Goal: Consume media (video, audio)

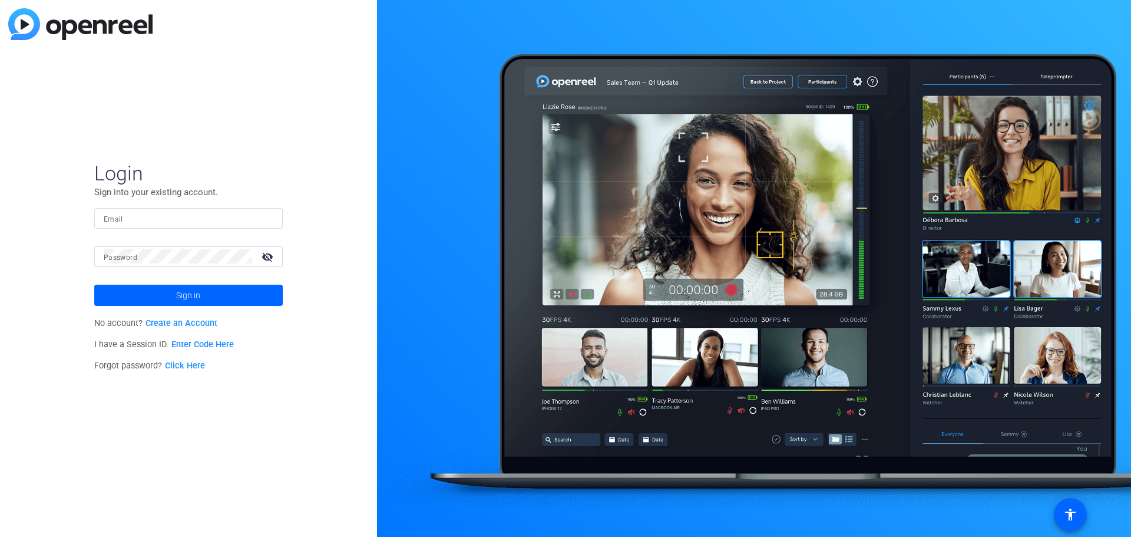
click at [143, 203] on form "Login Sign into your existing account. Email Password visibility_off Sign in" at bounding box center [188, 233] width 189 height 145
click at [140, 220] on input "Email" at bounding box center [189, 218] width 170 height 14
type input "[PERSON_NAME][EMAIL_ADDRESS][PERSON_NAME][DOMAIN_NAME]"
click at [155, 285] on span at bounding box center [188, 295] width 189 height 28
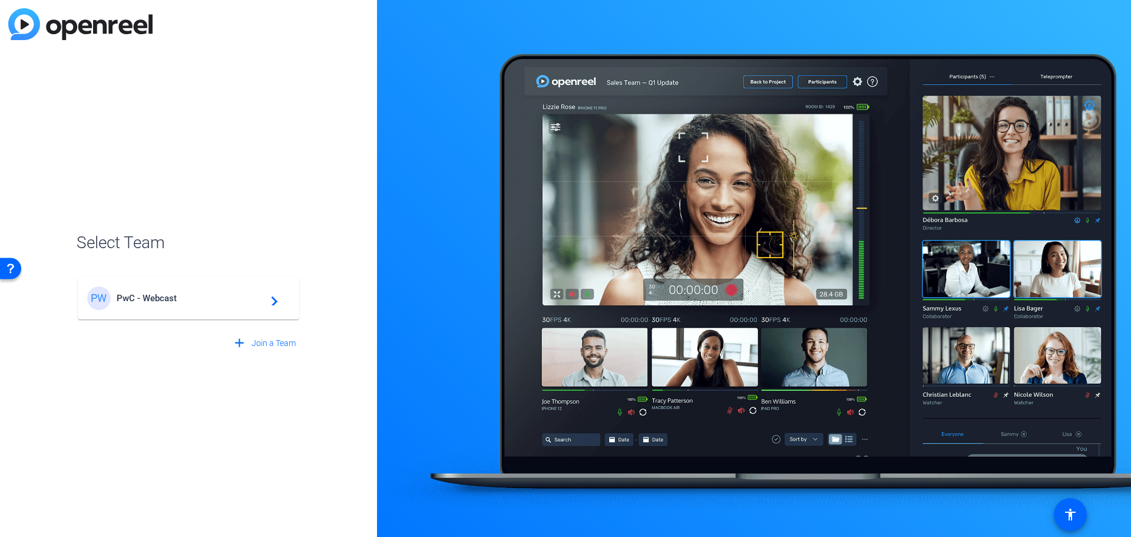
click at [176, 298] on span "PwC - Webcast" at bounding box center [190, 298] width 147 height 11
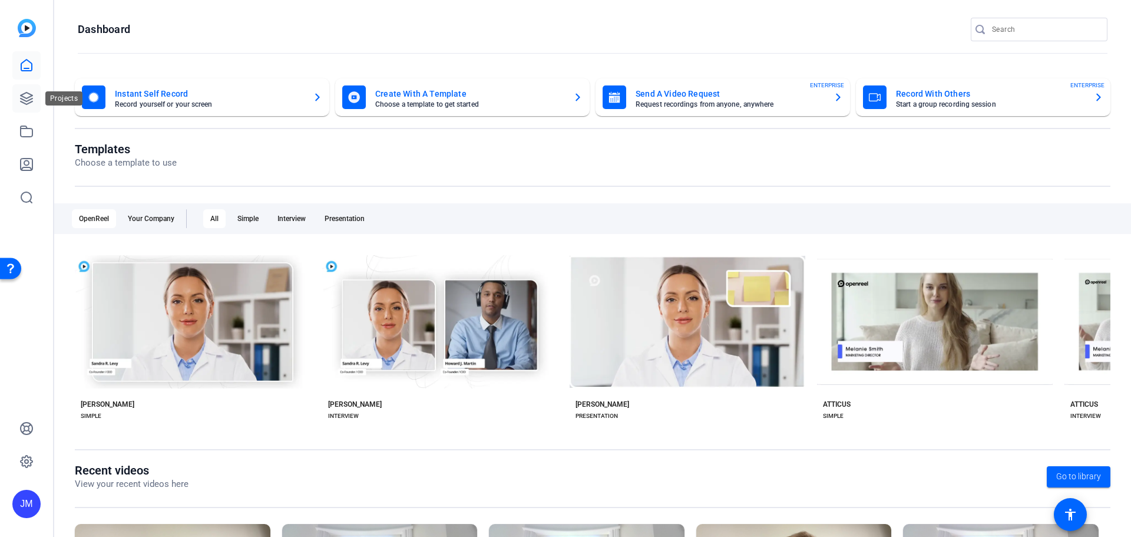
click at [28, 98] on icon at bounding box center [26, 98] width 14 height 14
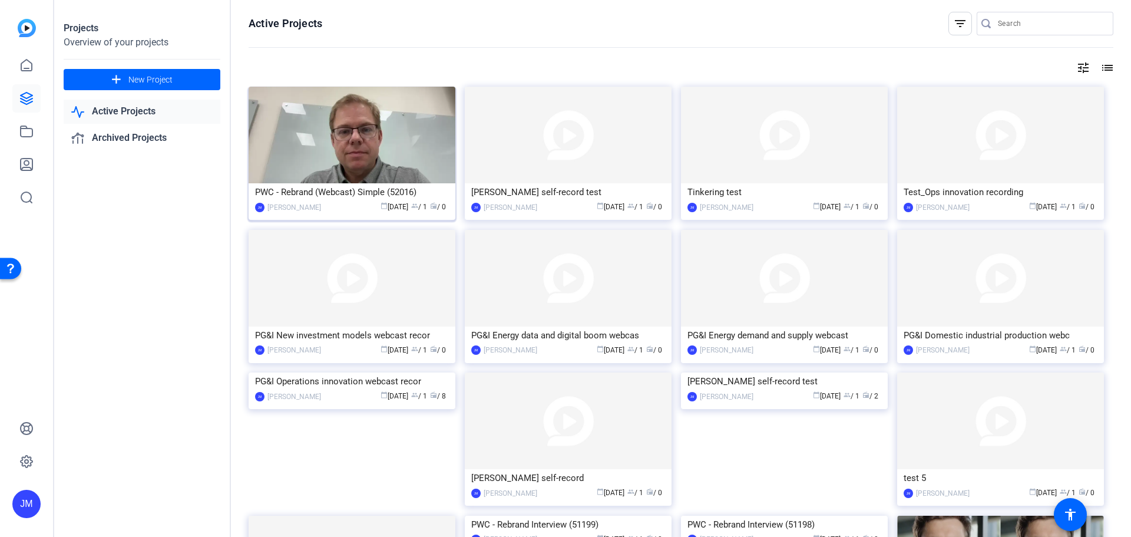
click at [414, 124] on img at bounding box center [352, 135] width 207 height 97
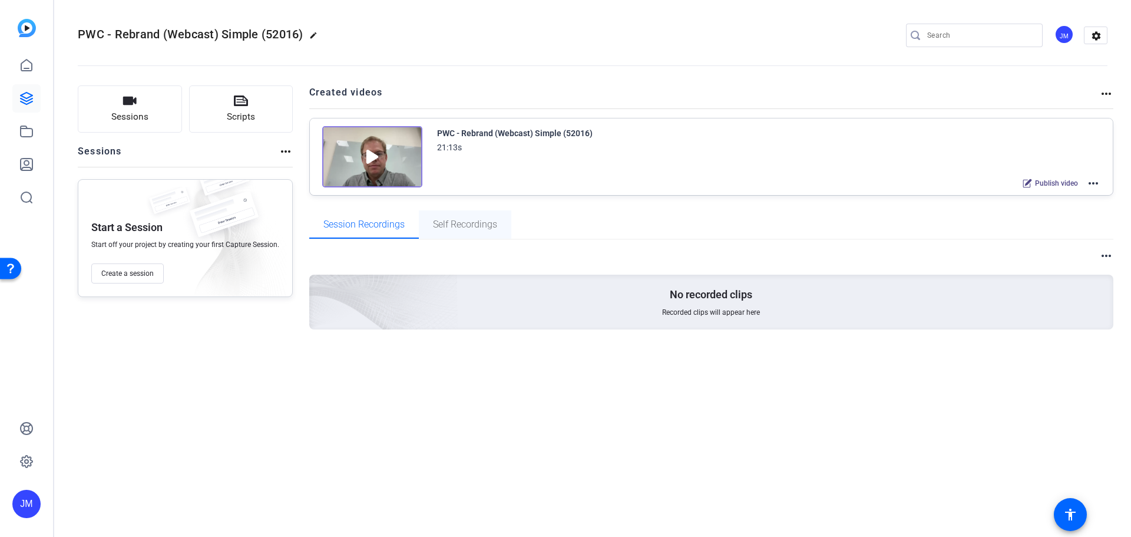
click at [471, 225] on span "Self Recordings" at bounding box center [465, 224] width 64 height 9
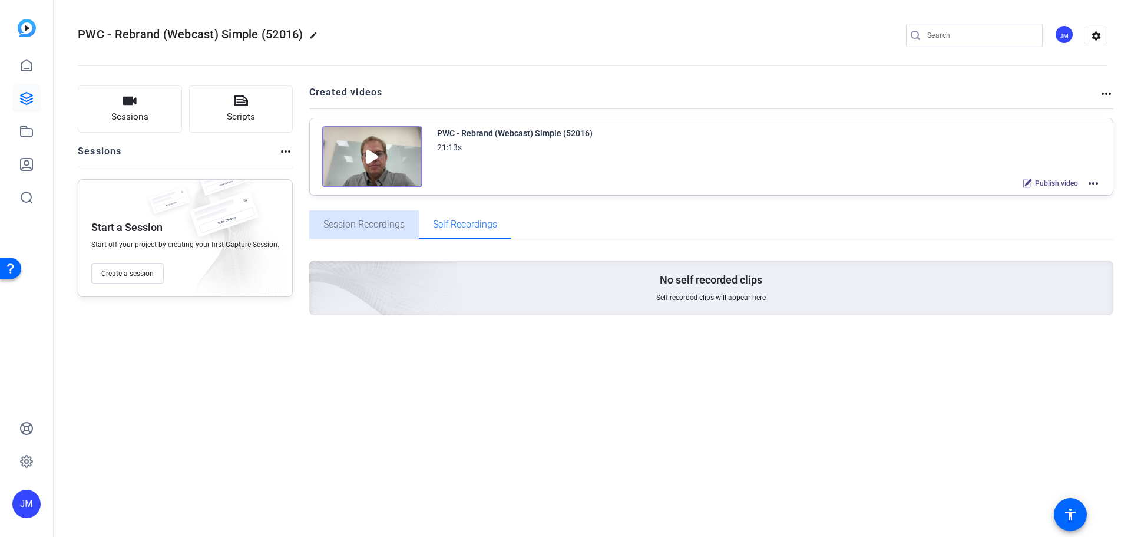
click at [374, 228] on span "Session Recordings" at bounding box center [364, 224] width 81 height 9
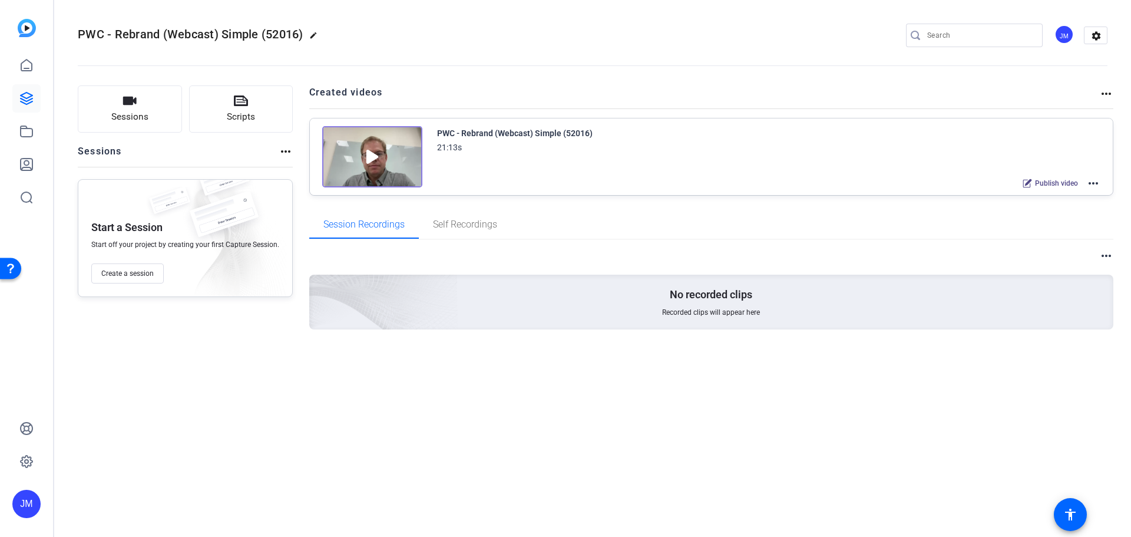
click at [359, 156] on img at bounding box center [372, 156] width 100 height 61
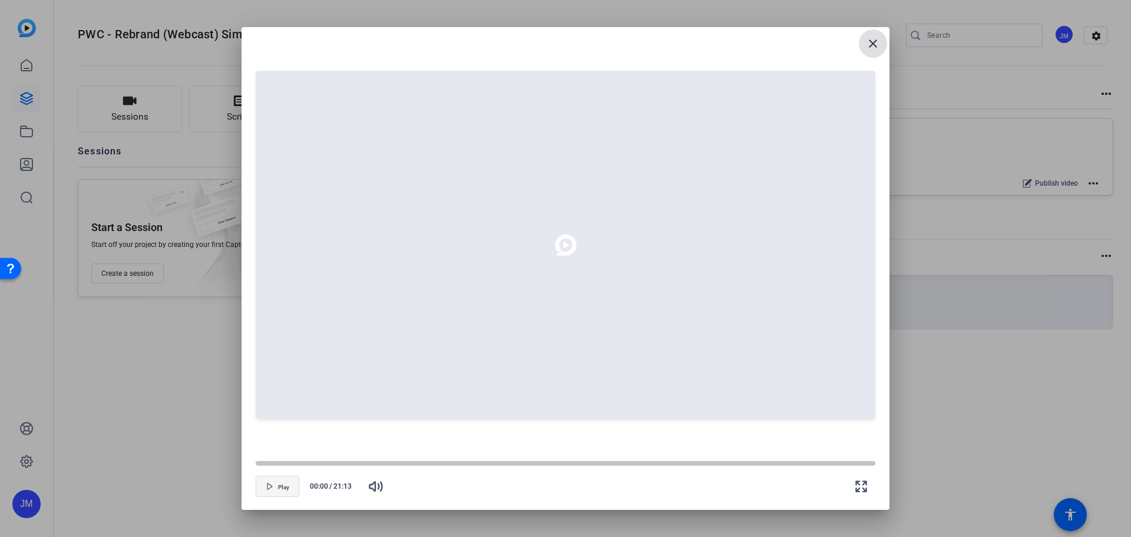
click at [268, 486] on icon "button" at bounding box center [269, 486] width 7 height 7
click at [274, 486] on span "button" at bounding box center [277, 486] width 42 height 28
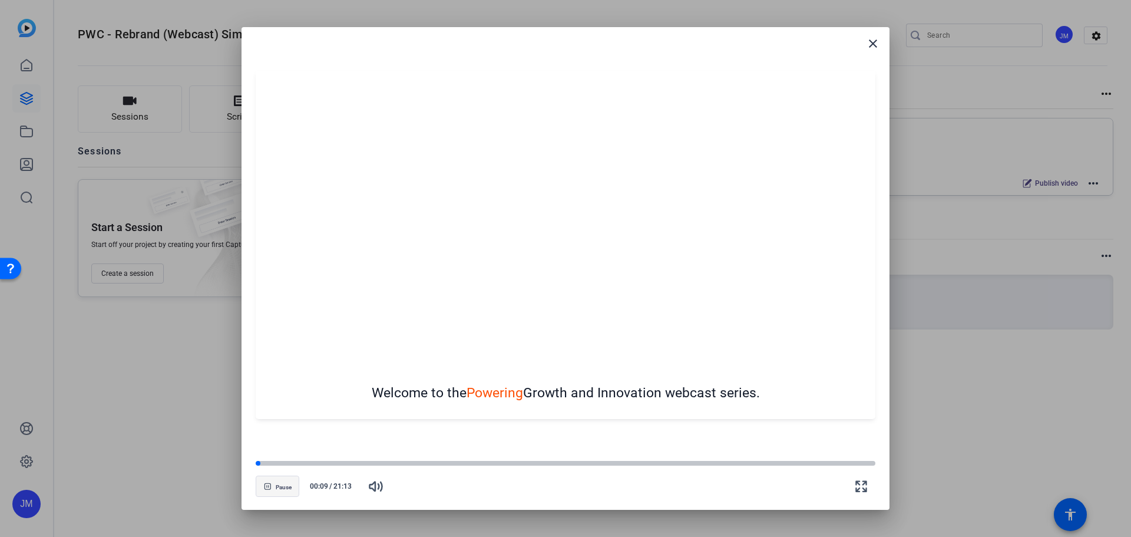
click at [276, 481] on span "button" at bounding box center [277, 486] width 42 height 28
click at [778, 435] on div "Welcome to the Powering Growth and Innovation webcast series." at bounding box center [566, 245] width 620 height 408
click at [877, 43] on mat-icon "close" at bounding box center [873, 44] width 14 height 14
